Goal: Check status: Check status

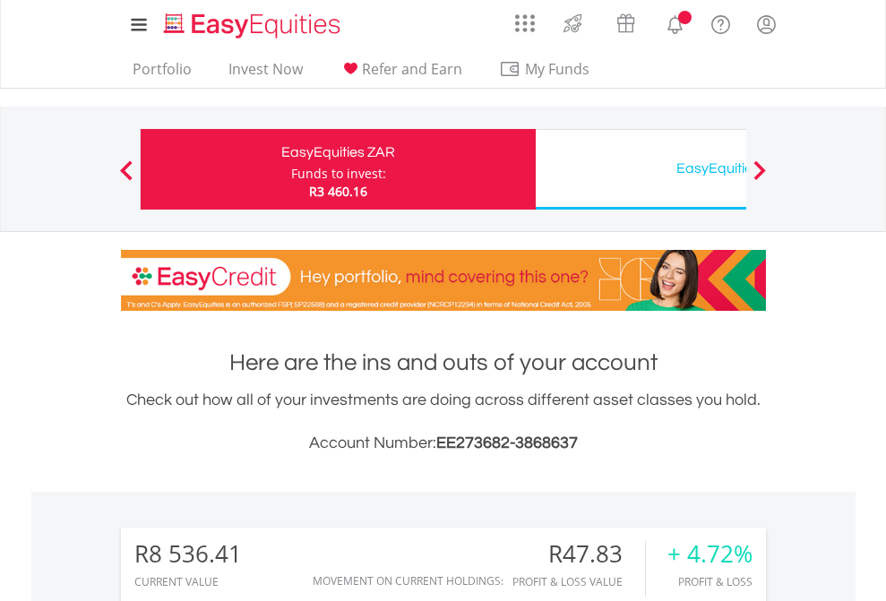
scroll to position [172, 281]
click at [291, 169] on div "Funds to invest:" at bounding box center [338, 174] width 95 height 18
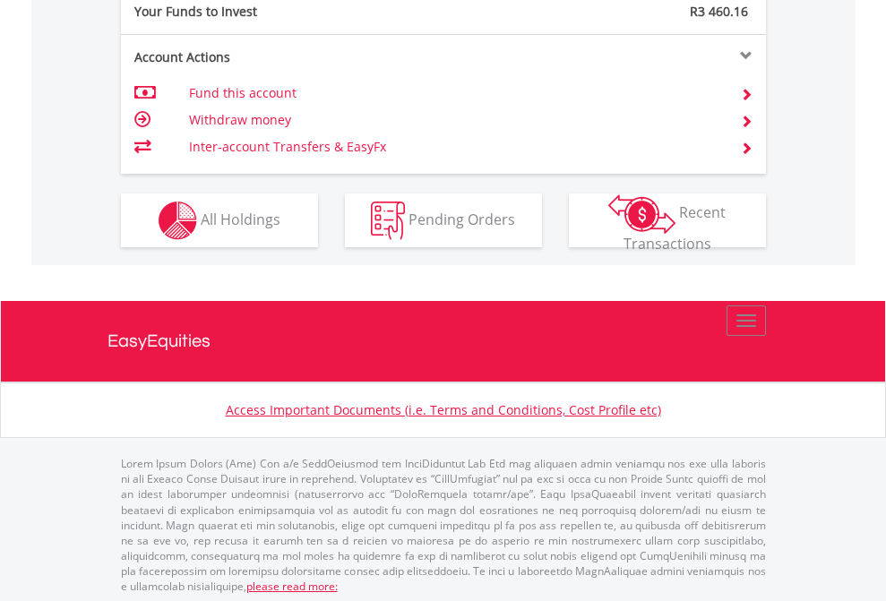
scroll to position [1790, 0]
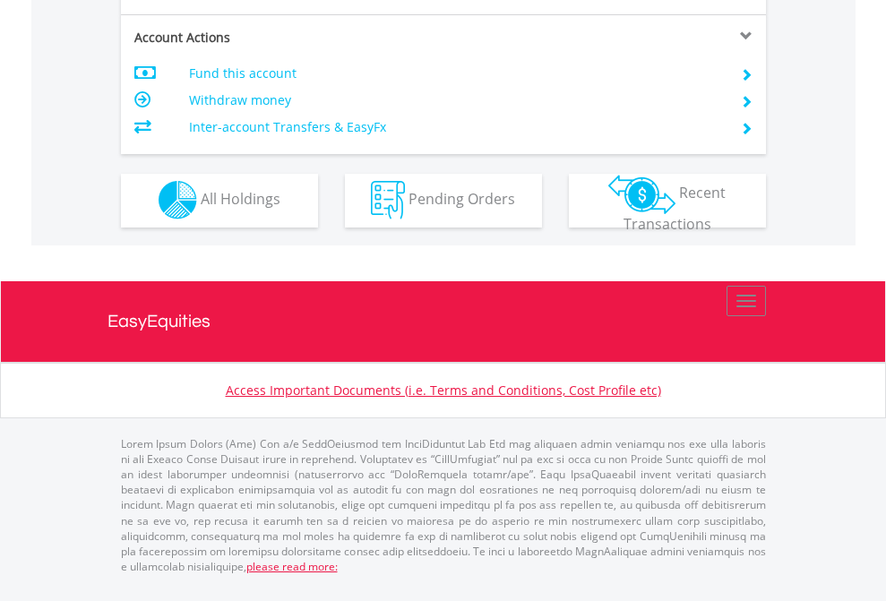
scroll to position [1676, 0]
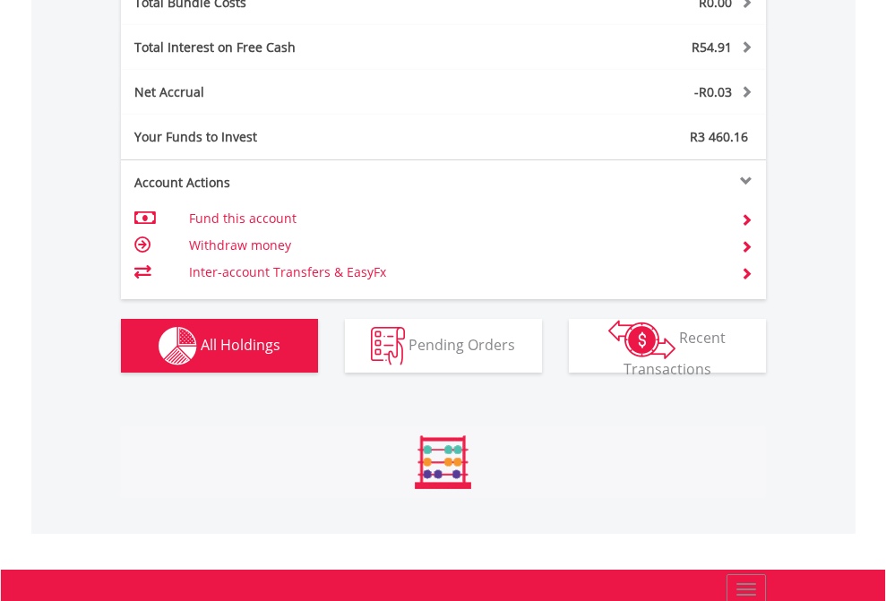
scroll to position [2101, 0]
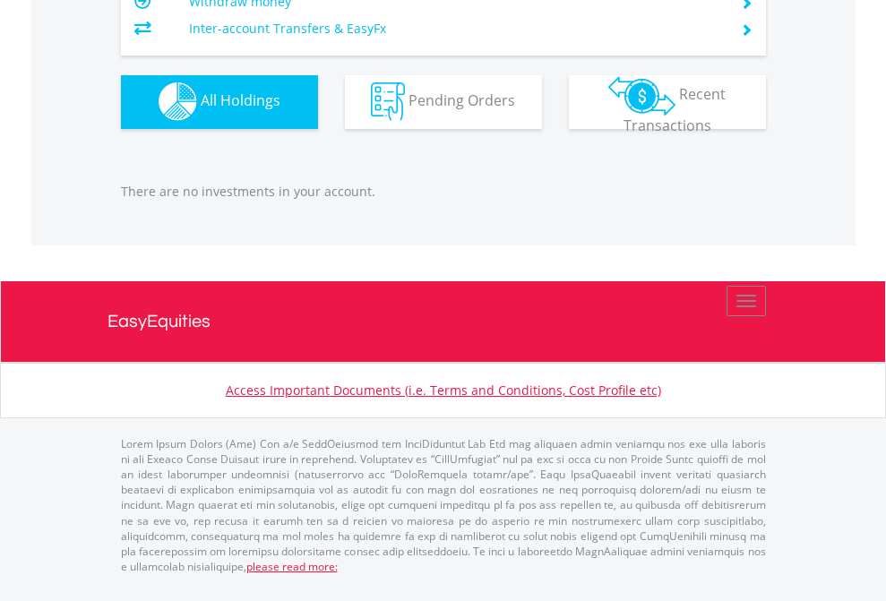
scroll to position [172, 281]
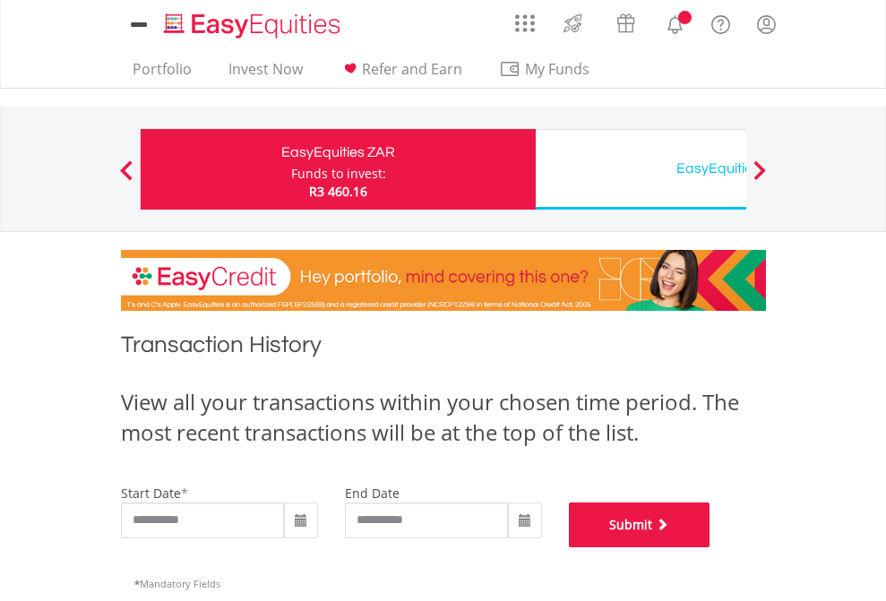
click at [711, 548] on button "Submit" at bounding box center [640, 525] width 142 height 45
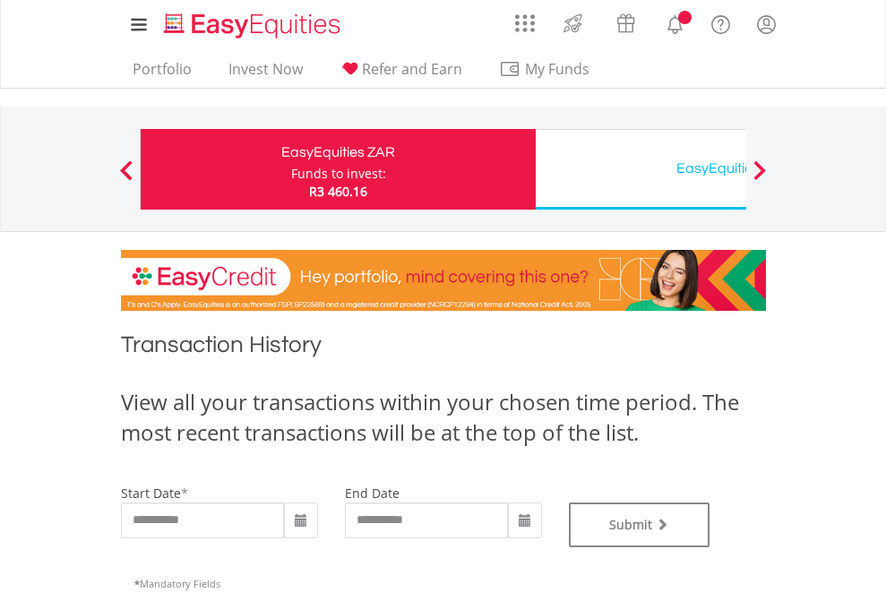
click at [641, 169] on div "EasyEquities USD" at bounding box center [734, 168] width 374 height 25
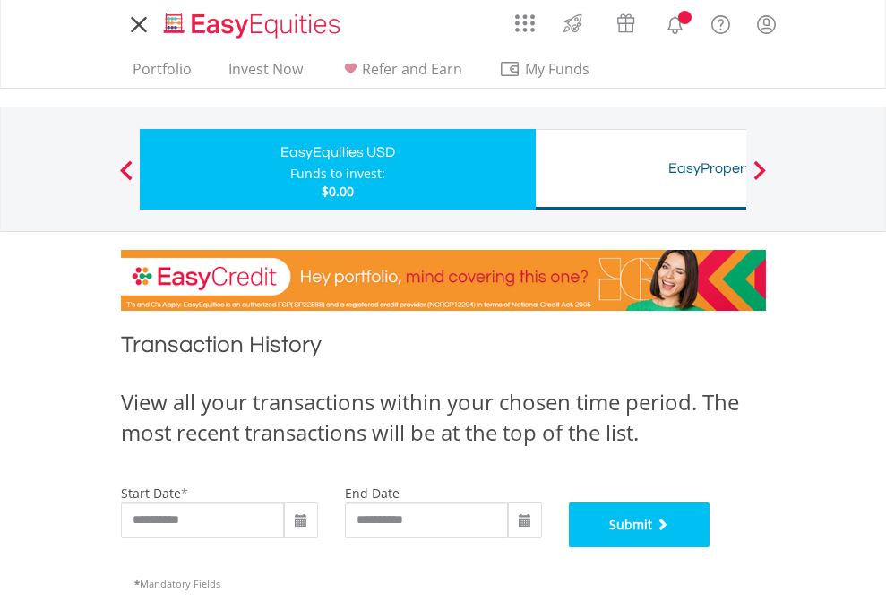
click at [711, 548] on button "Submit" at bounding box center [640, 525] width 142 height 45
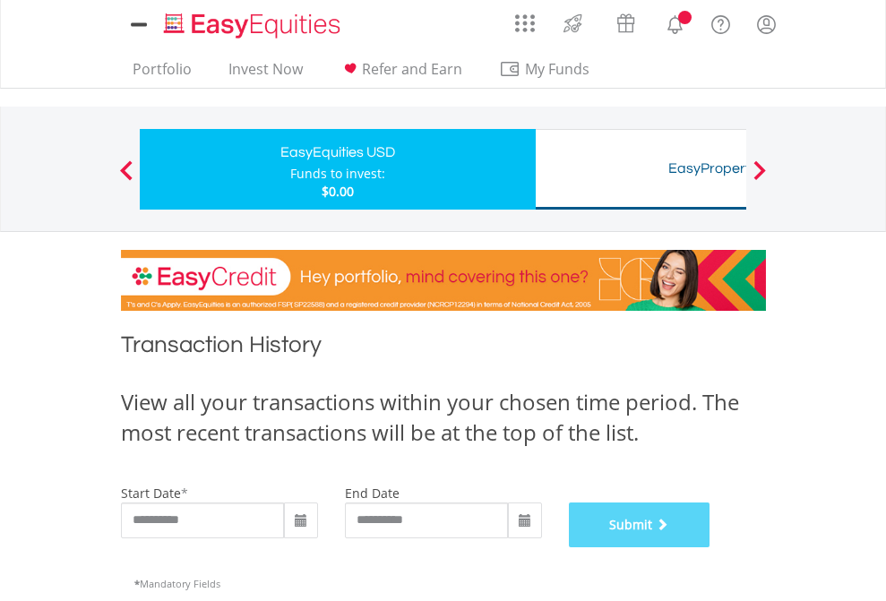
scroll to position [727, 0]
